Goal: Information Seeking & Learning: Understand process/instructions

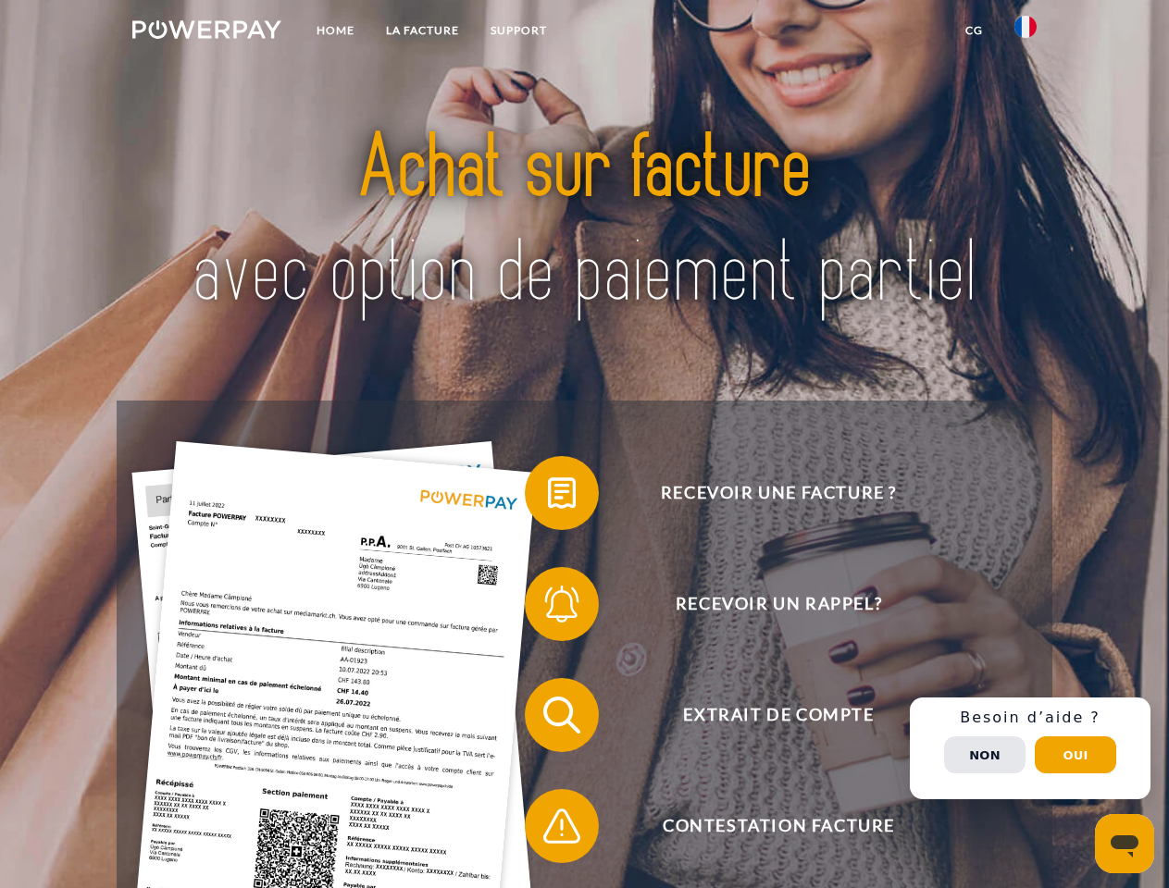
click at [206, 32] on img at bounding box center [206, 29] width 149 height 19
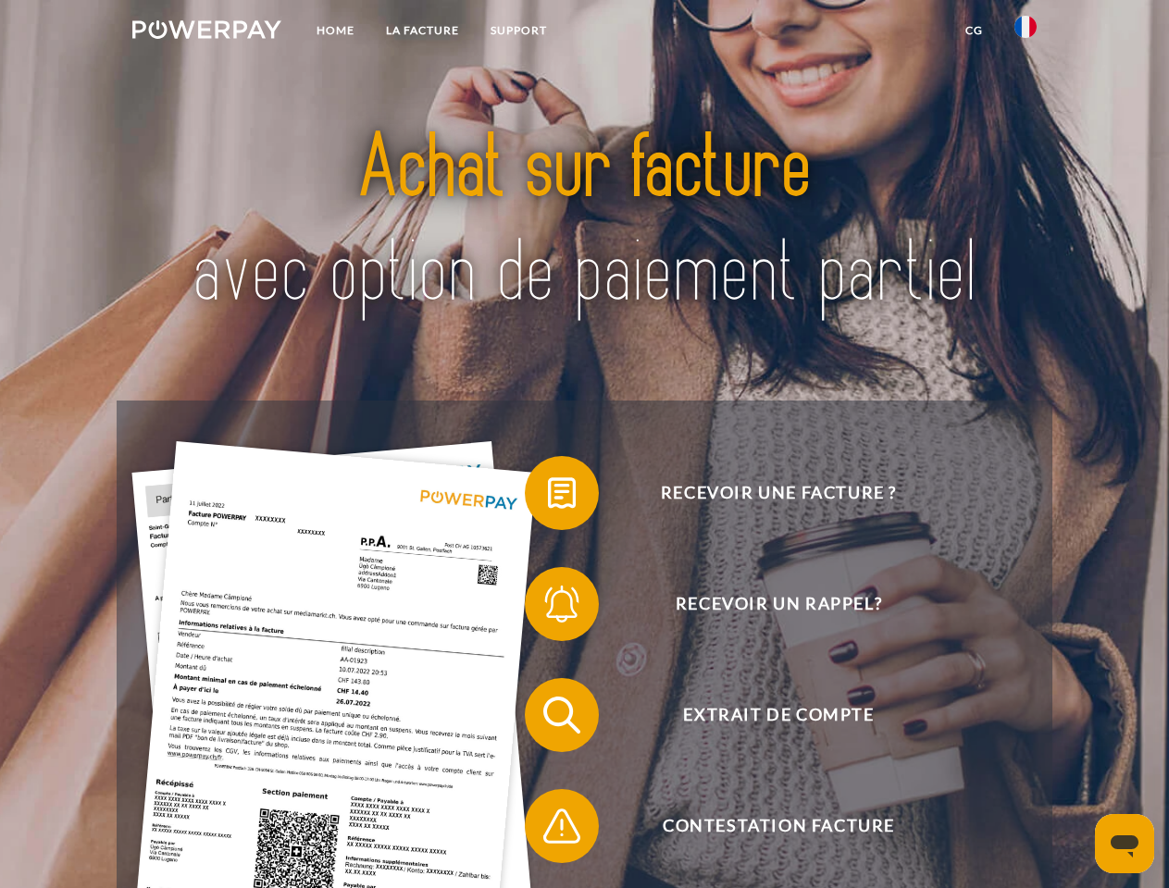
click at [1025, 32] on img at bounding box center [1025, 27] width 22 height 22
click at [974, 31] on link "CG" at bounding box center [974, 30] width 49 height 33
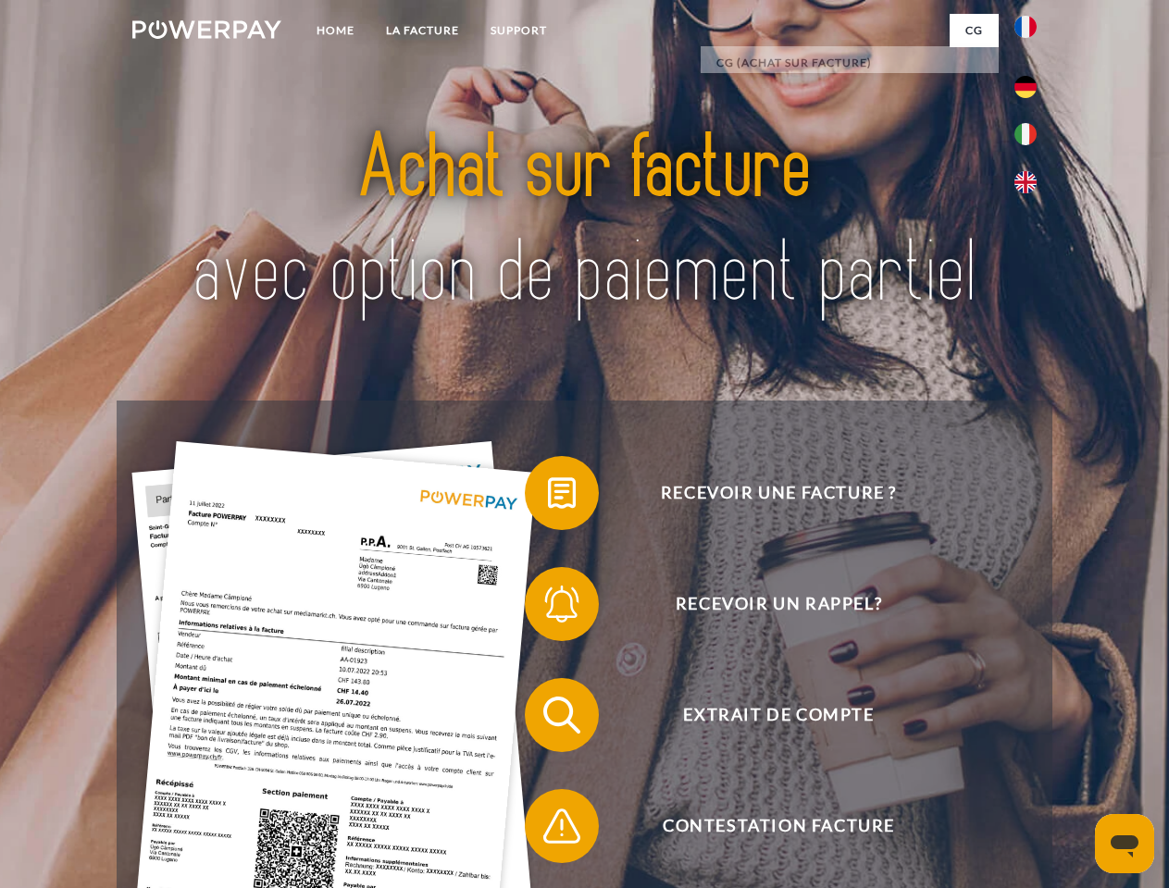
click at [548, 497] on span at bounding box center [534, 493] width 93 height 93
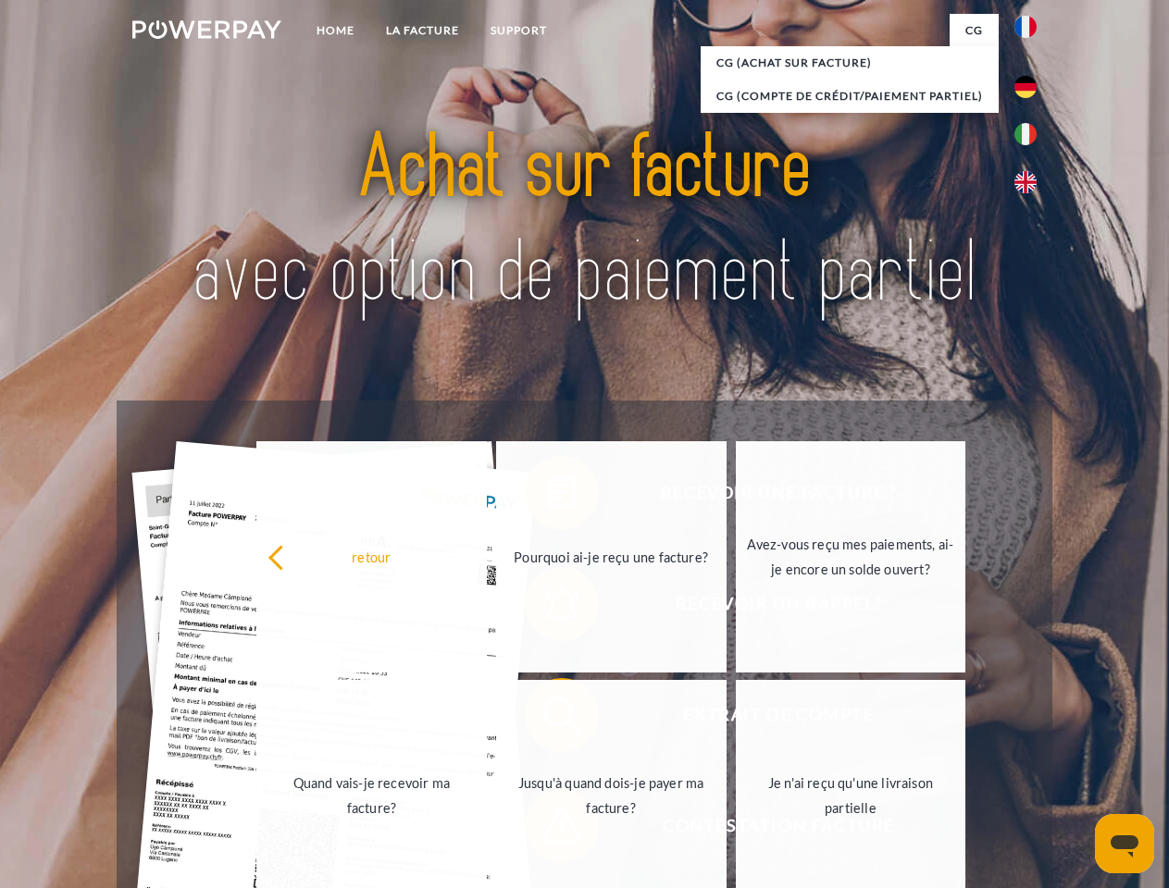
click at [548, 719] on link "Jusqu'à quand dois-je payer ma facture?" at bounding box center [611, 795] width 230 height 231
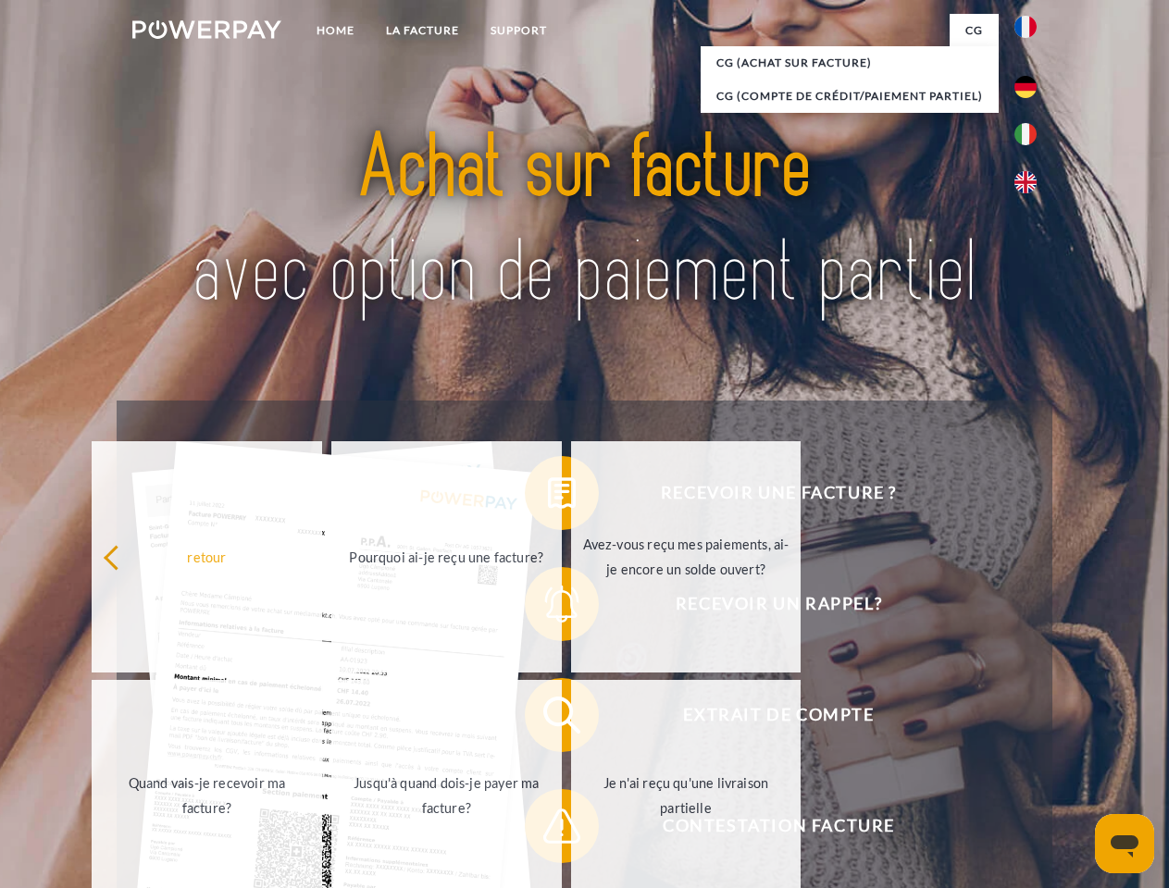
click at [548, 830] on span at bounding box center [534, 826] width 93 height 93
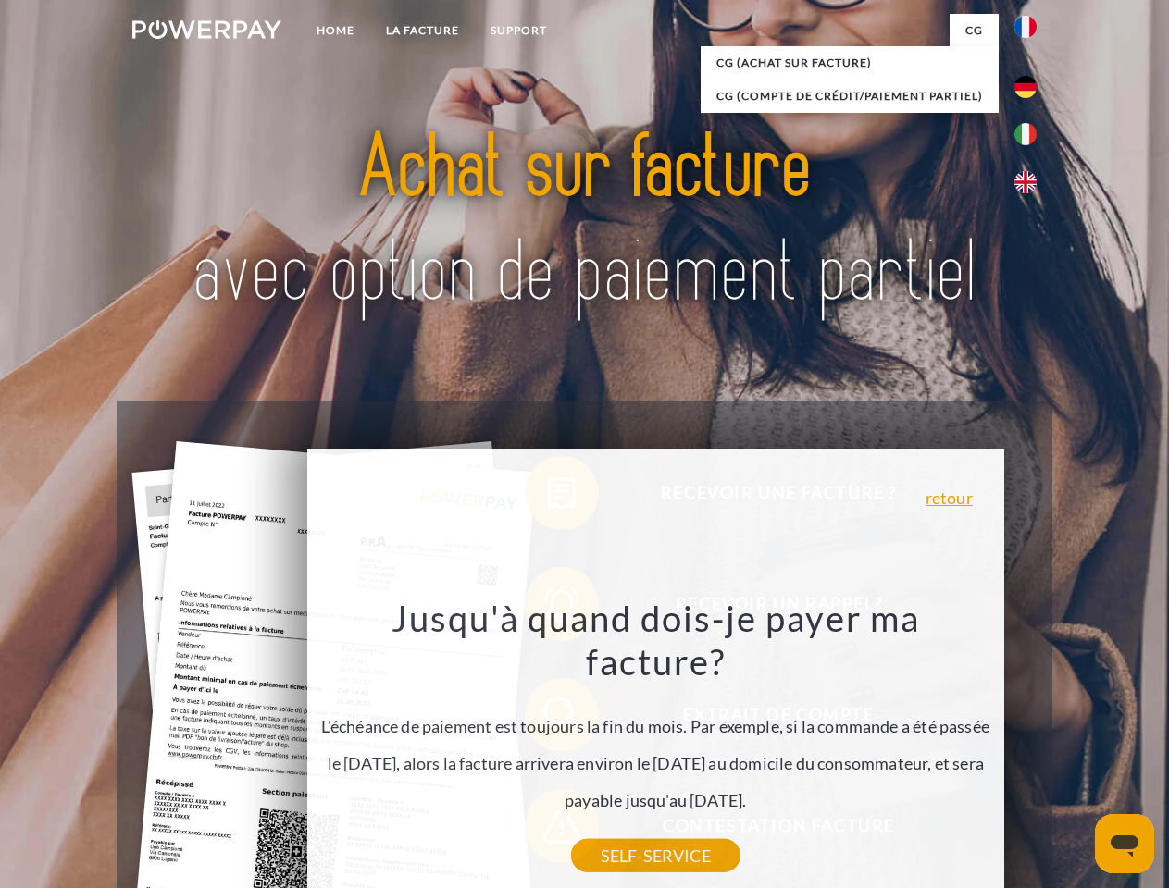
click at [1030, 749] on div "Recevoir une facture ? Recevoir un rappel? Extrait de compte retour" at bounding box center [584, 771] width 935 height 740
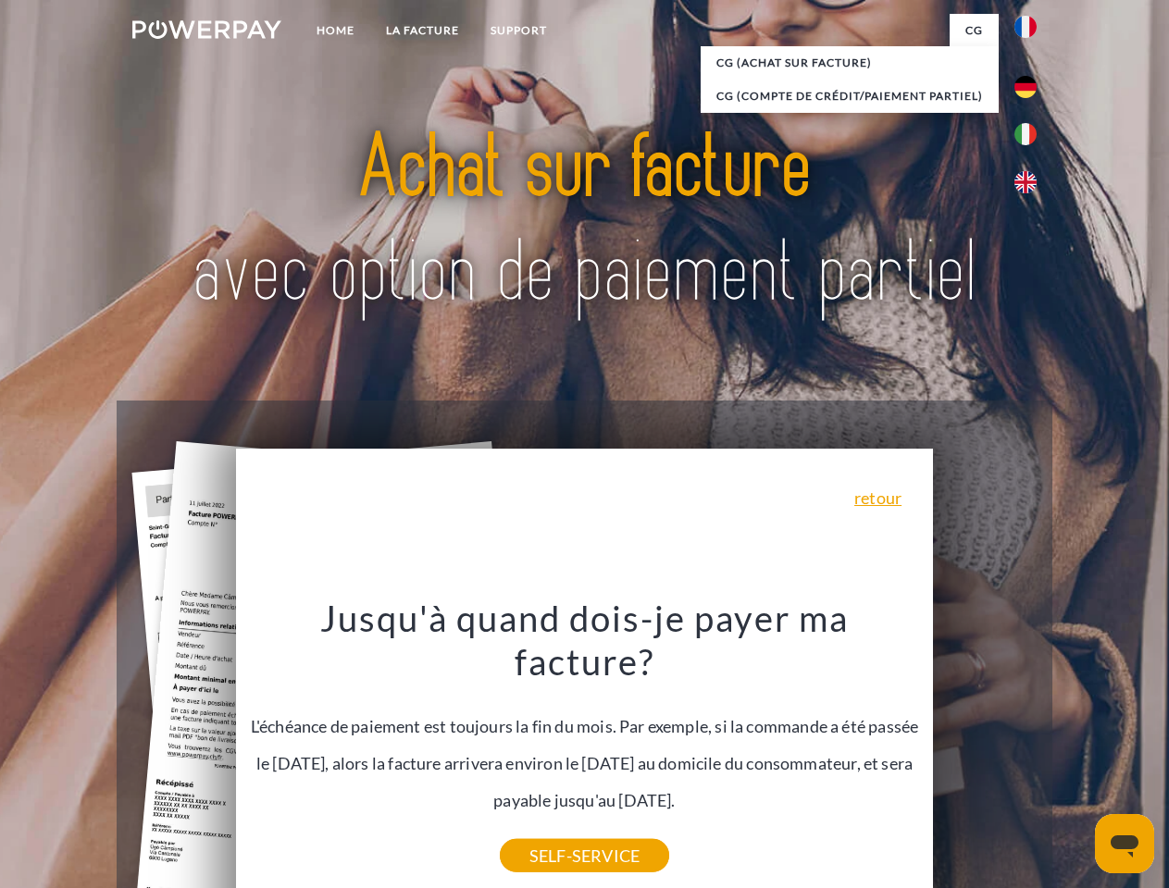
click at [985, 752] on span "Extrait de compte" at bounding box center [779, 715] width 454 height 74
click at [1075, 755] on header "Home LA FACTURE Support" at bounding box center [584, 639] width 1169 height 1278
